Goal: Communication & Community: Share content

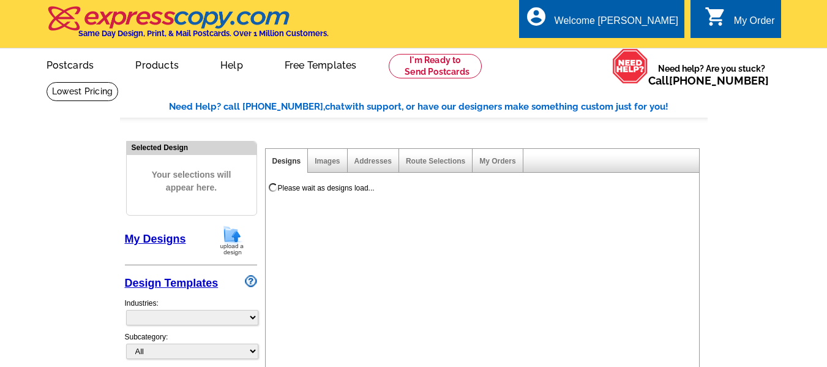
select select "785"
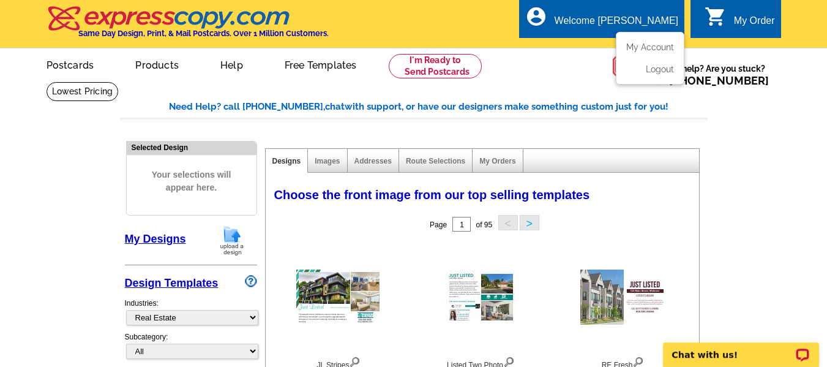
click at [632, 11] on div "account_circle Welcome [PERSON_NAME] My Account Logout" at bounding box center [601, 18] width 165 height 39
click at [640, 45] on link "My Account" at bounding box center [647, 47] width 53 height 11
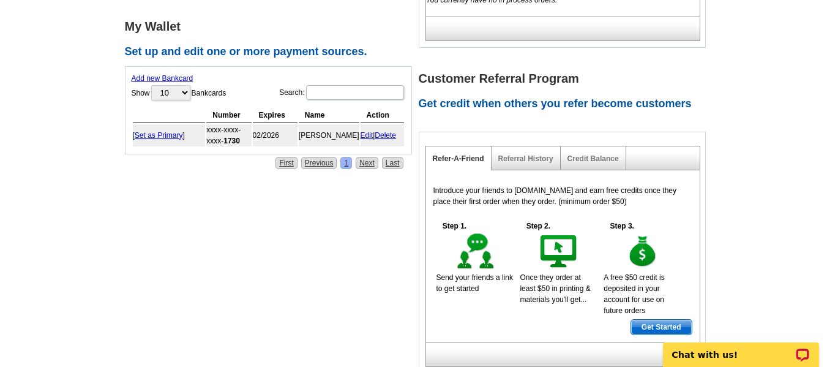
scroll to position [551, 0]
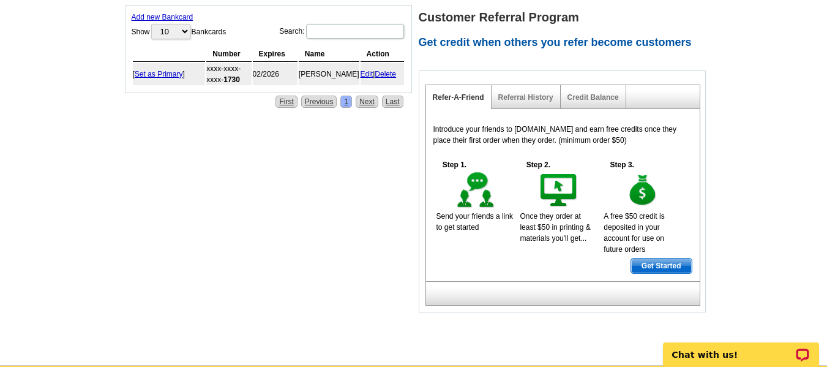
click at [522, 93] on div "Referral History" at bounding box center [526, 97] width 69 height 24
click at [522, 93] on link "Referral History" at bounding box center [525, 97] width 55 height 9
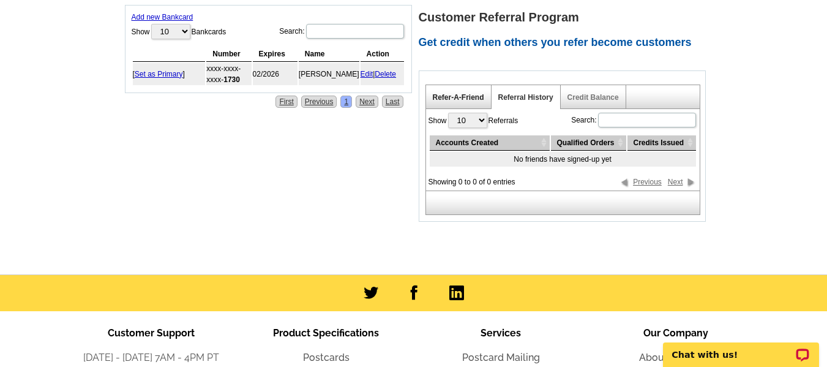
click at [449, 93] on link "Refer-A-Friend" at bounding box center [458, 97] width 51 height 9
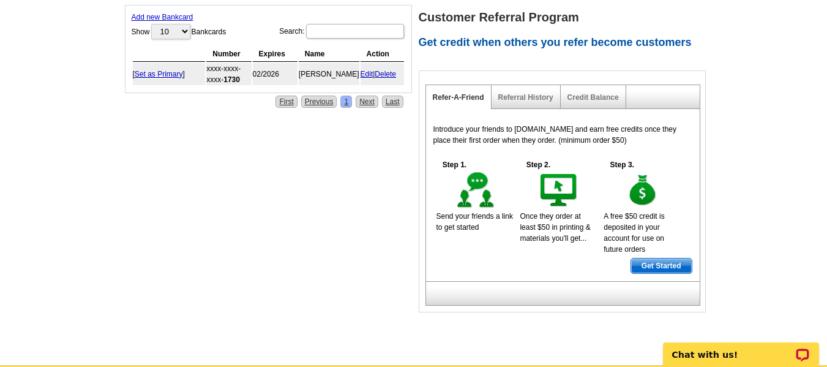
click at [657, 258] on span "Get Started" at bounding box center [661, 265] width 61 height 15
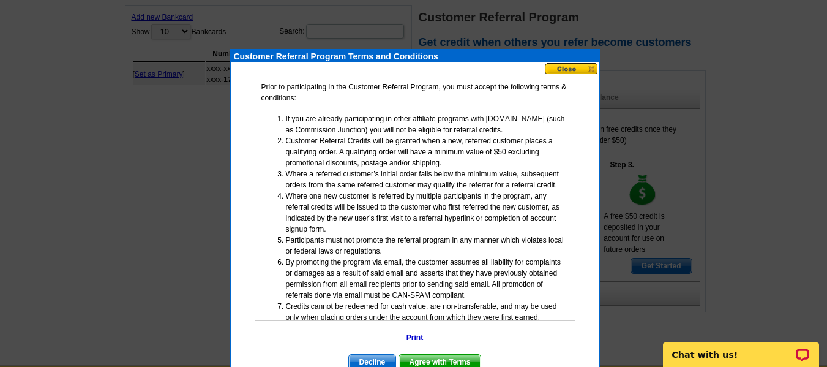
scroll to position [83, 0]
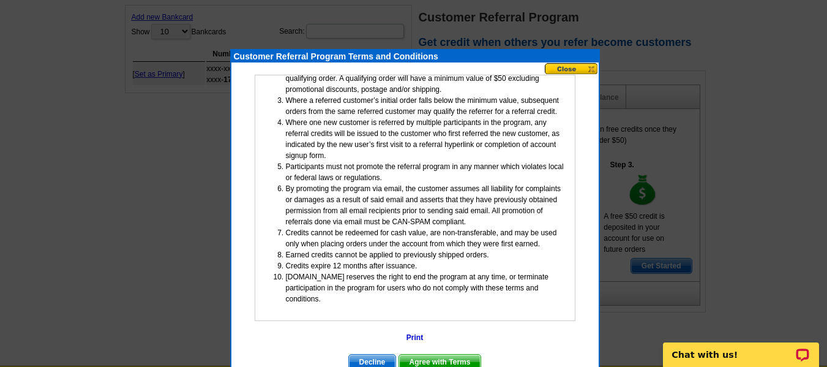
click at [457, 359] on span "Agree with Terms" at bounding box center [440, 361] width 82 height 15
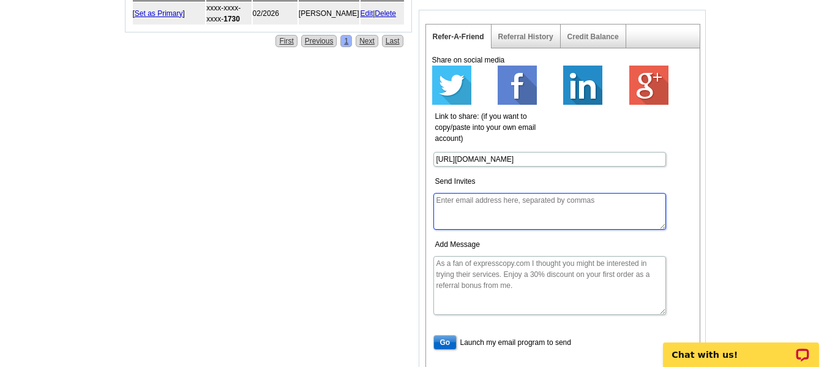
click at [460, 199] on textarea "Send Invites" at bounding box center [549, 211] width 233 height 37
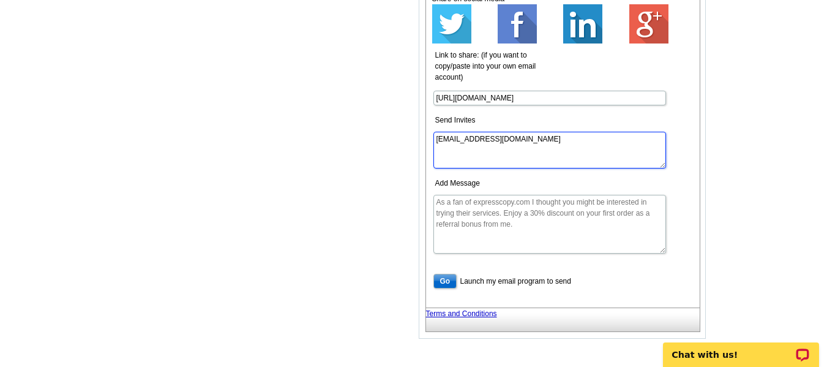
scroll to position [734, 0]
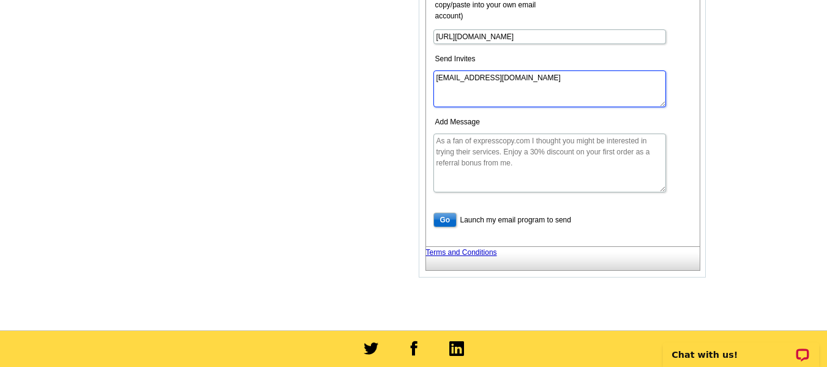
type textarea "donaldthompsonrealty@gmail.com"
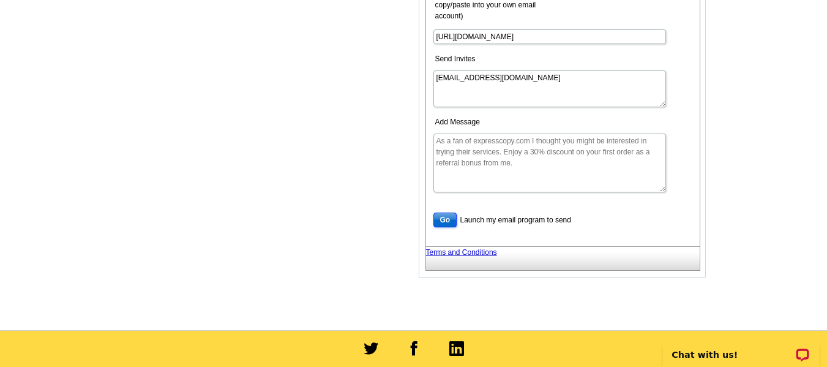
click at [442, 212] on input "Go" at bounding box center [445, 219] width 24 height 15
type textarea "As a fan of expresscopy.com I thought you might be interested in trying their s…"
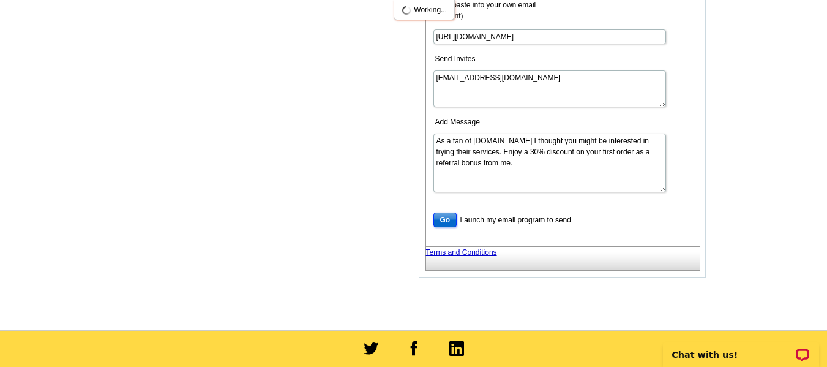
scroll to position [0, 0]
